Goal: Information Seeking & Learning: Check status

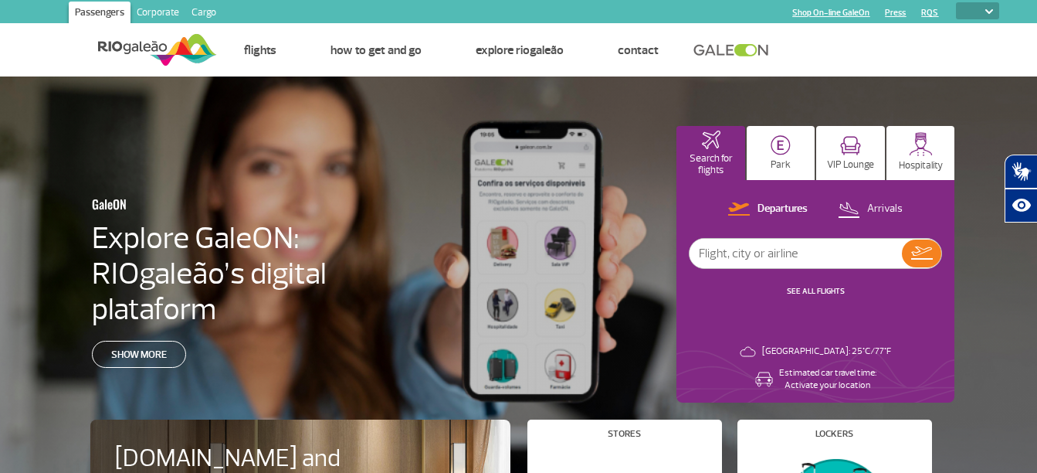
select select
click at [859, 205] on img at bounding box center [849, 208] width 22 height 21
click at [859, 205] on img at bounding box center [849, 209] width 22 height 20
click at [839, 249] on input "text" at bounding box center [796, 253] width 212 height 29
type input "p"
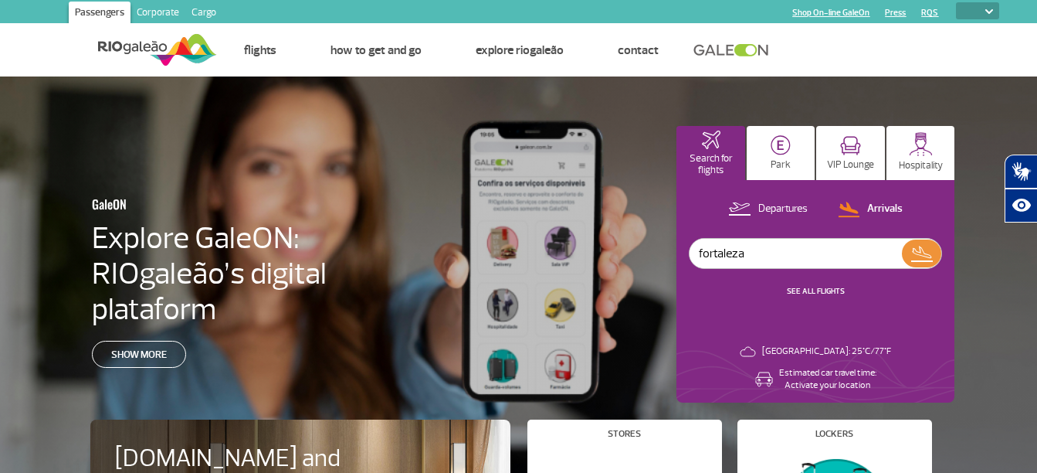
type input "fortaleza"
click at [916, 253] on img at bounding box center [921, 253] width 22 height 22
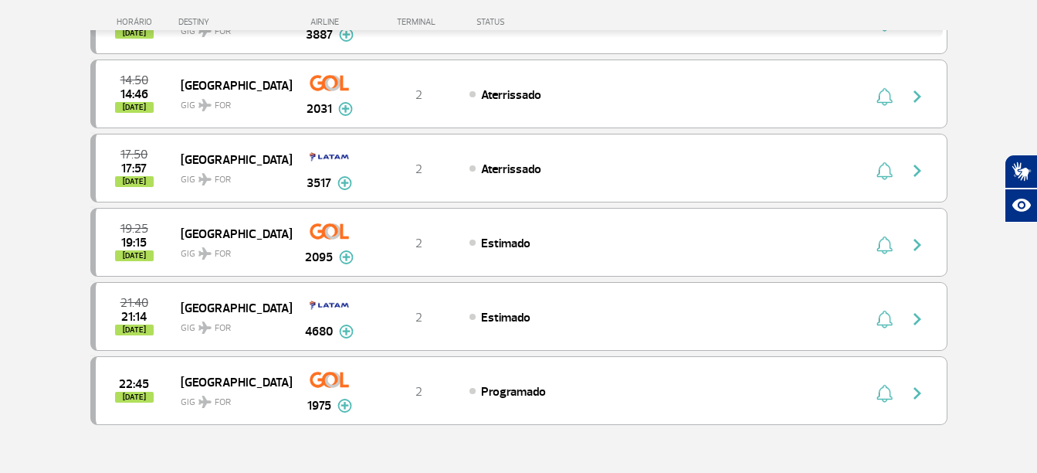
scroll to position [354, 0]
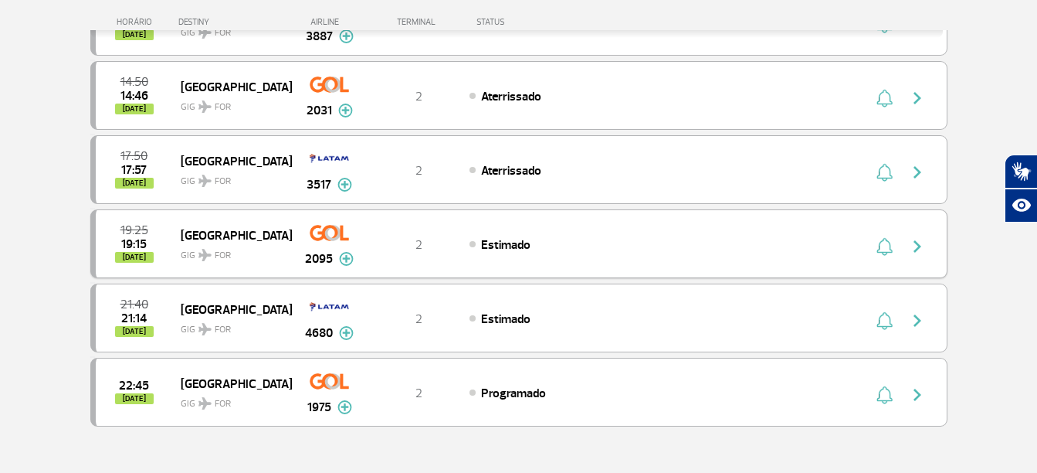
click at [668, 237] on div "Estimado" at bounding box center [639, 244] width 341 height 17
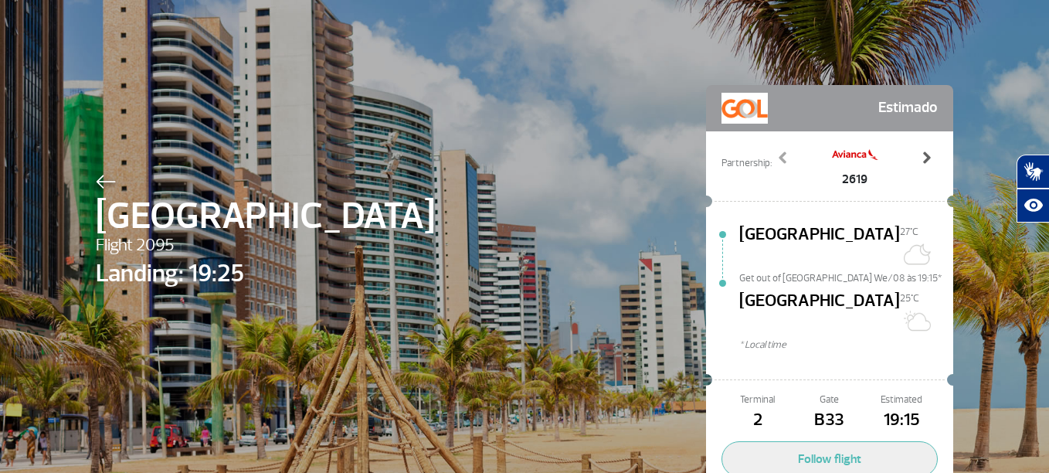
click at [918, 158] on span at bounding box center [925, 157] width 15 height 15
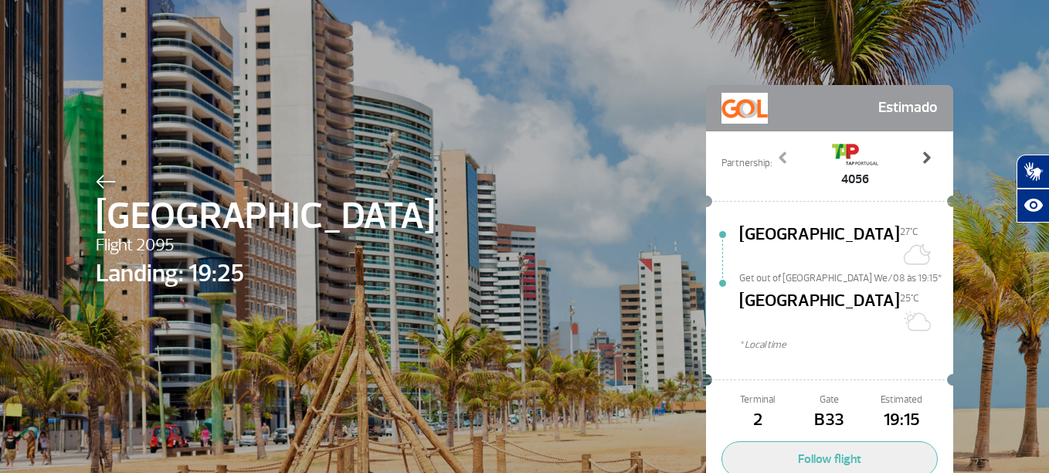
click at [918, 158] on span at bounding box center [925, 157] width 15 height 15
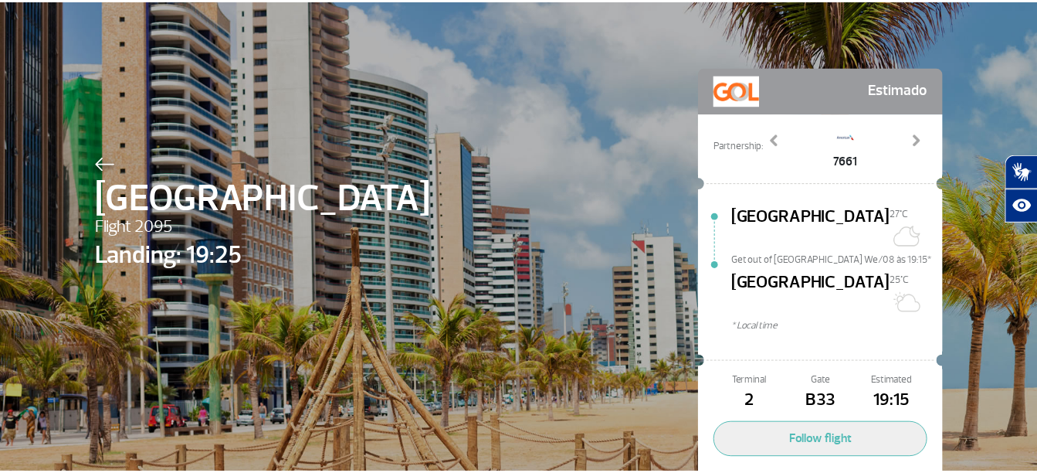
scroll to position [19, 0]
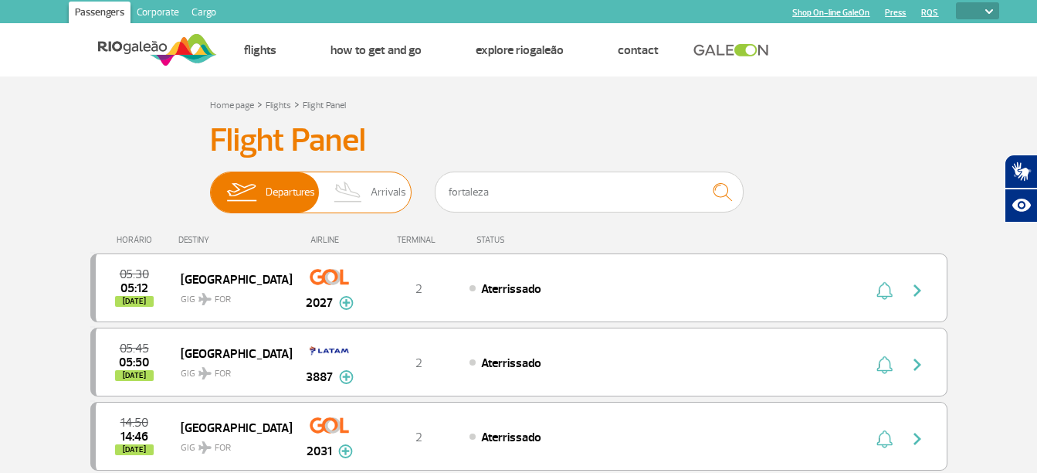
click at [348, 198] on img at bounding box center [349, 192] width 46 height 40
click at [210, 185] on input "Departures Arrivals" at bounding box center [210, 185] width 0 height 0
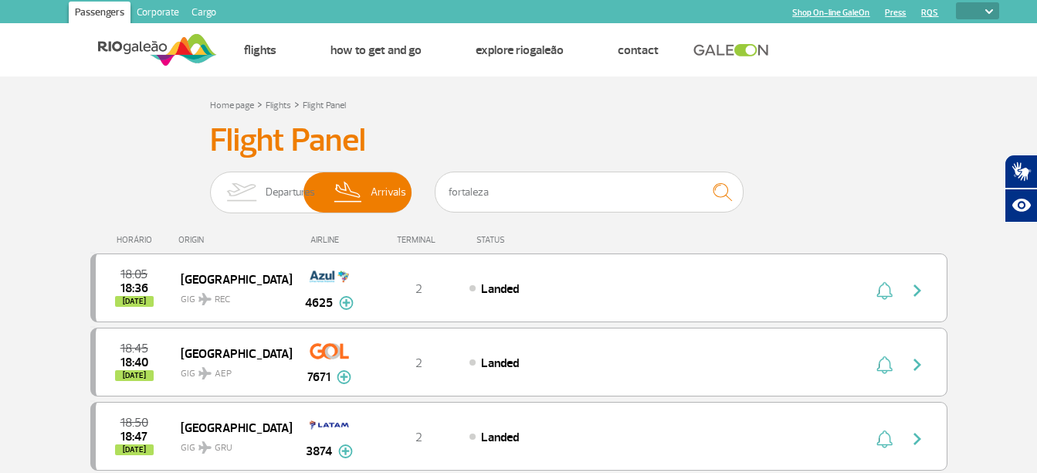
click at [737, 50] on link at bounding box center [734, 50] width 83 height 14
